Goal: Navigation & Orientation: Find specific page/section

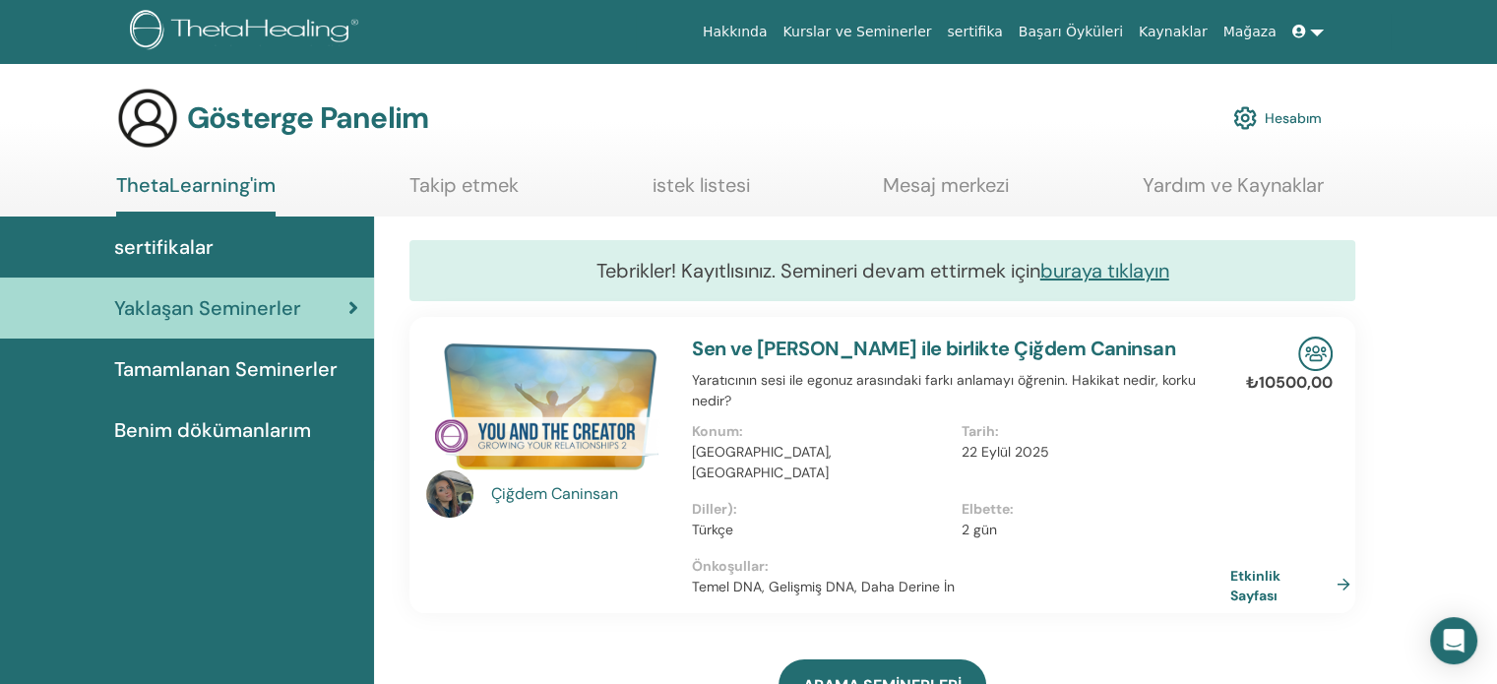
click at [173, 255] on font "sertifikalar" at bounding box center [163, 247] width 99 height 26
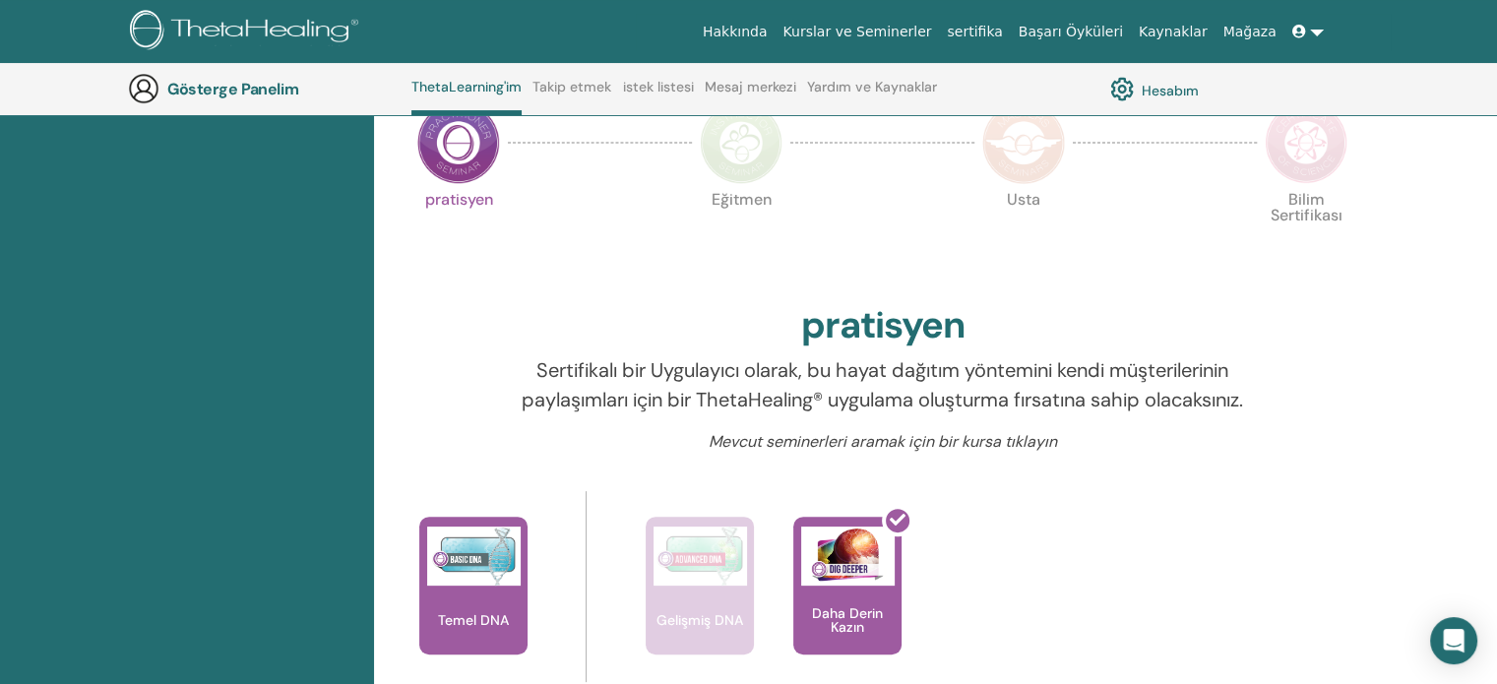
scroll to position [346, 0]
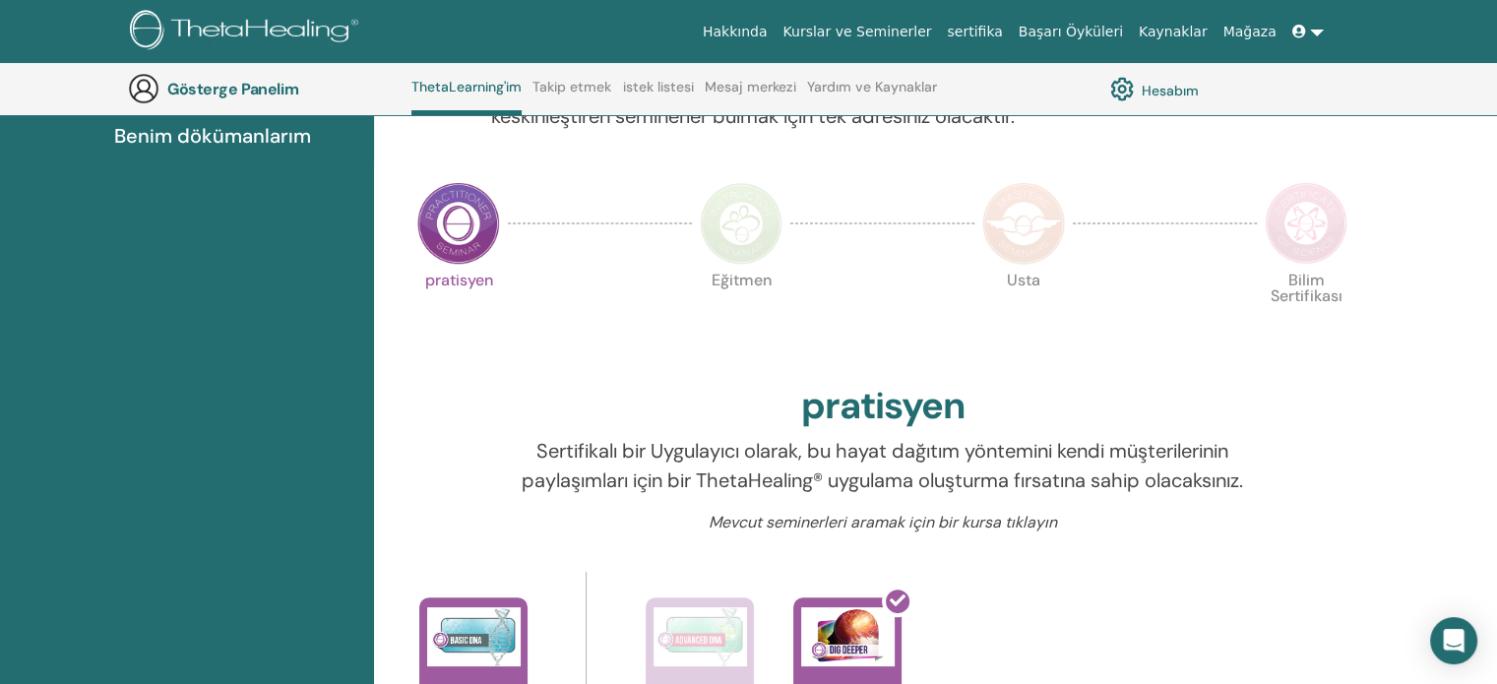
click at [1306, 33] on icon at bounding box center [1299, 32] width 14 height 14
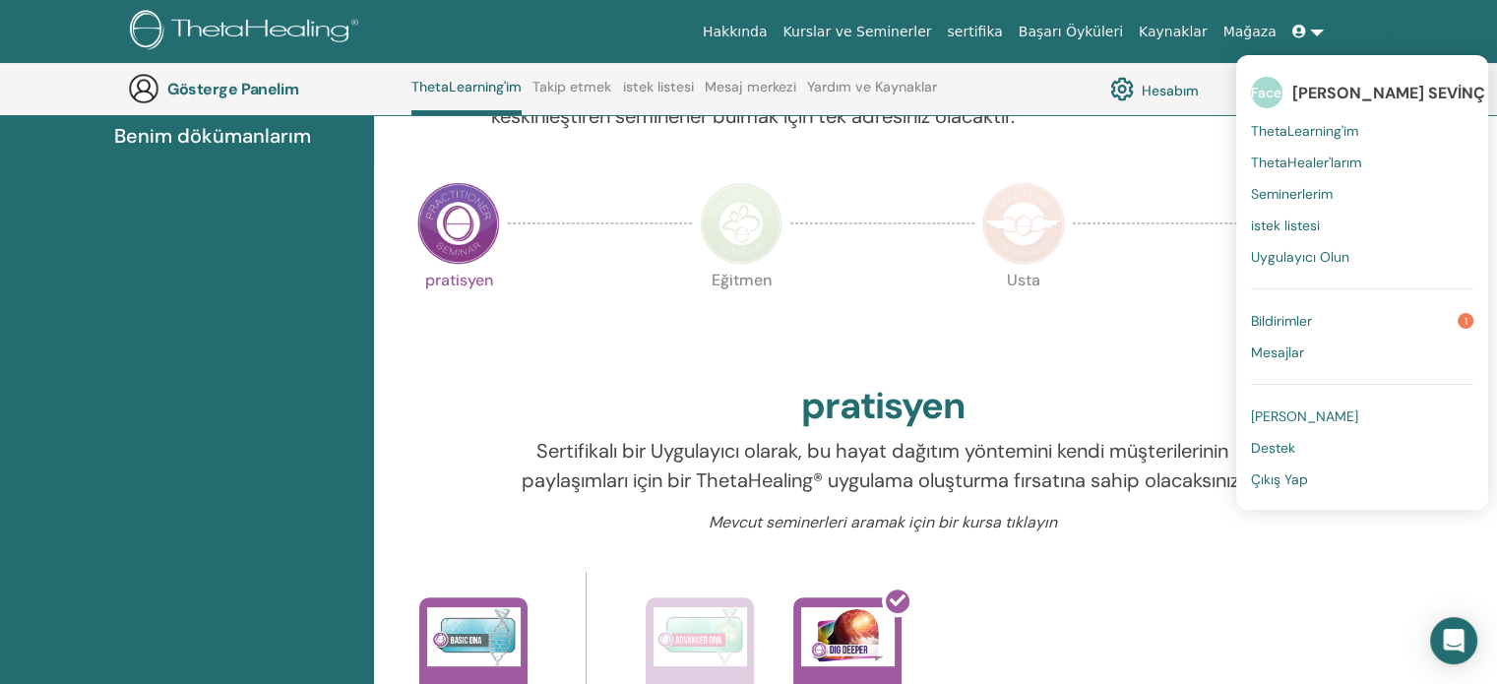
click at [1312, 318] on font "Bildirimler" at bounding box center [1281, 321] width 61 height 18
